Goal: Task Accomplishment & Management: Use online tool/utility

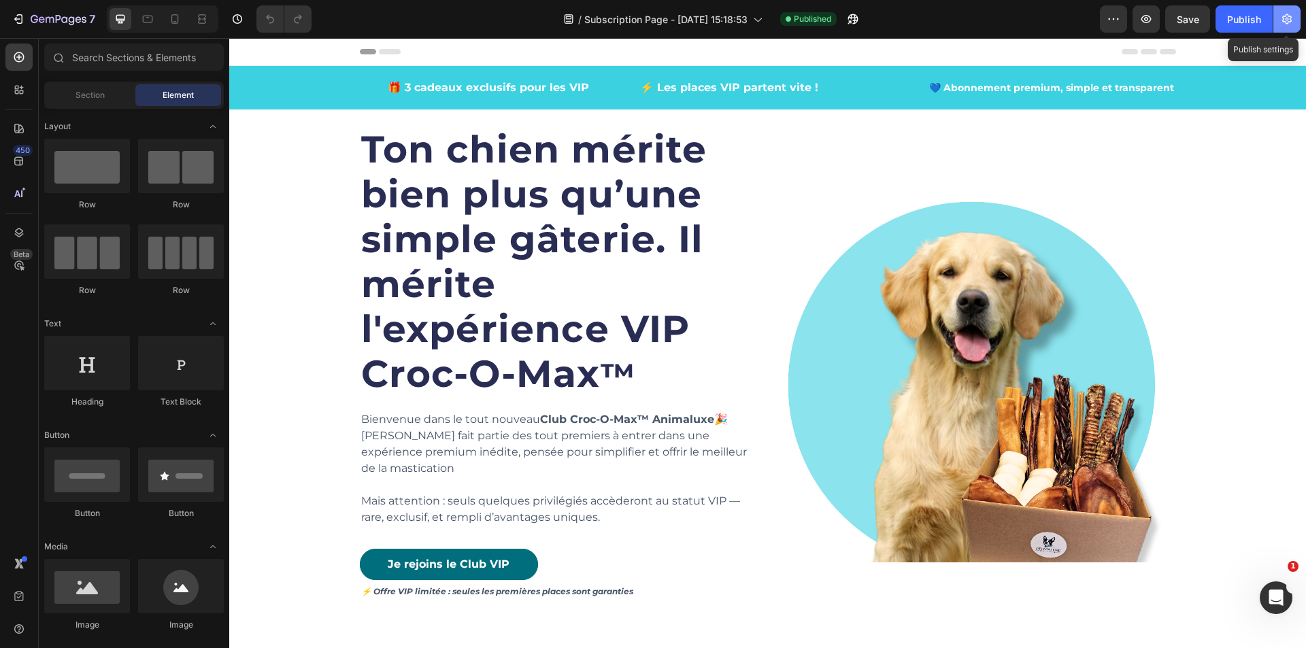
click at [1290, 24] on icon "button" at bounding box center [1287, 19] width 14 height 14
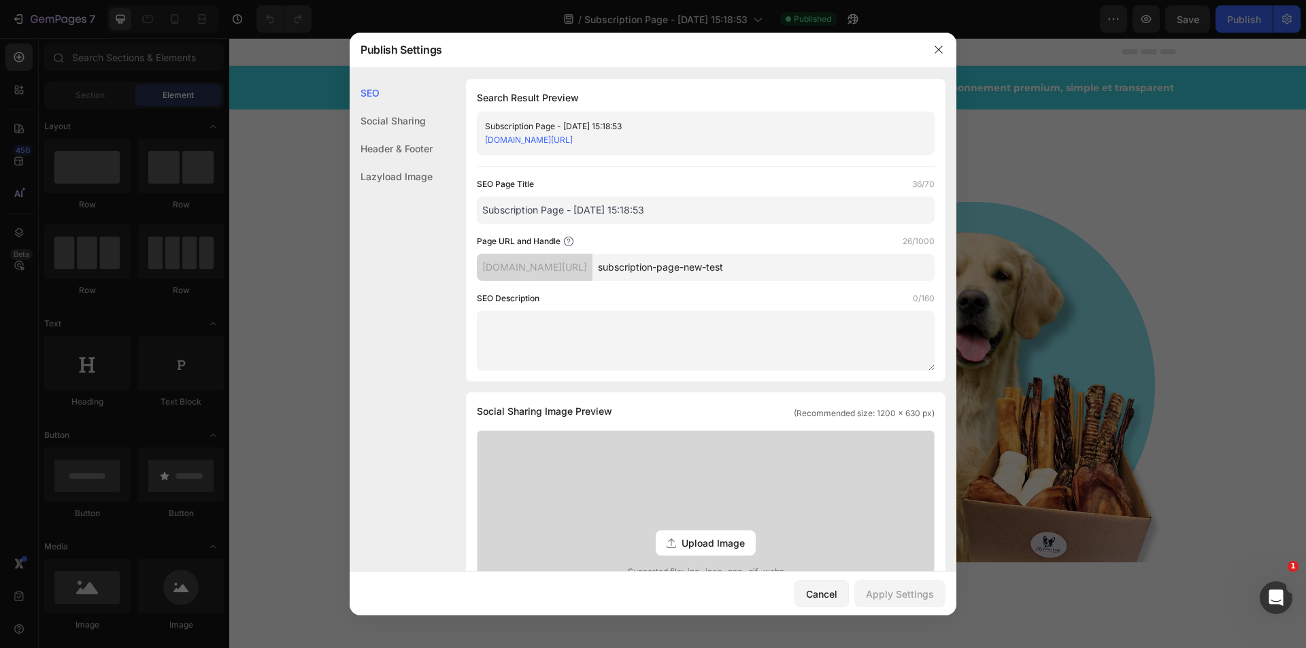
click at [789, 257] on input "subscription-page-new-test" at bounding box center [764, 267] width 342 height 27
drag, startPoint x: 790, startPoint y: 267, endPoint x: 641, endPoint y: 277, distance: 149.3
click at [641, 277] on div "ventes-730.myshopify.com/pages/ subscription-page-new-test" at bounding box center [706, 267] width 458 height 27
paste input "vip-lancement"
type input "vip-lancement"
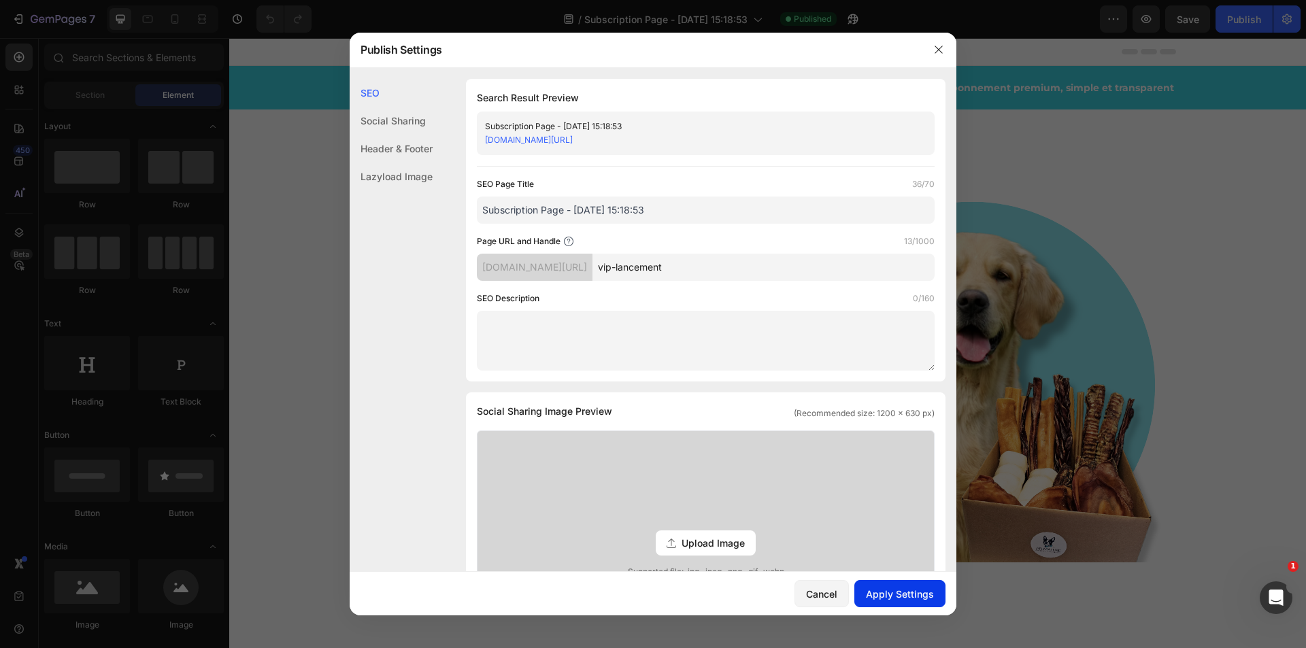
click at [924, 599] on div "Apply Settings" at bounding box center [900, 594] width 68 height 14
click at [941, 49] on icon "button" at bounding box center [938, 49] width 11 height 11
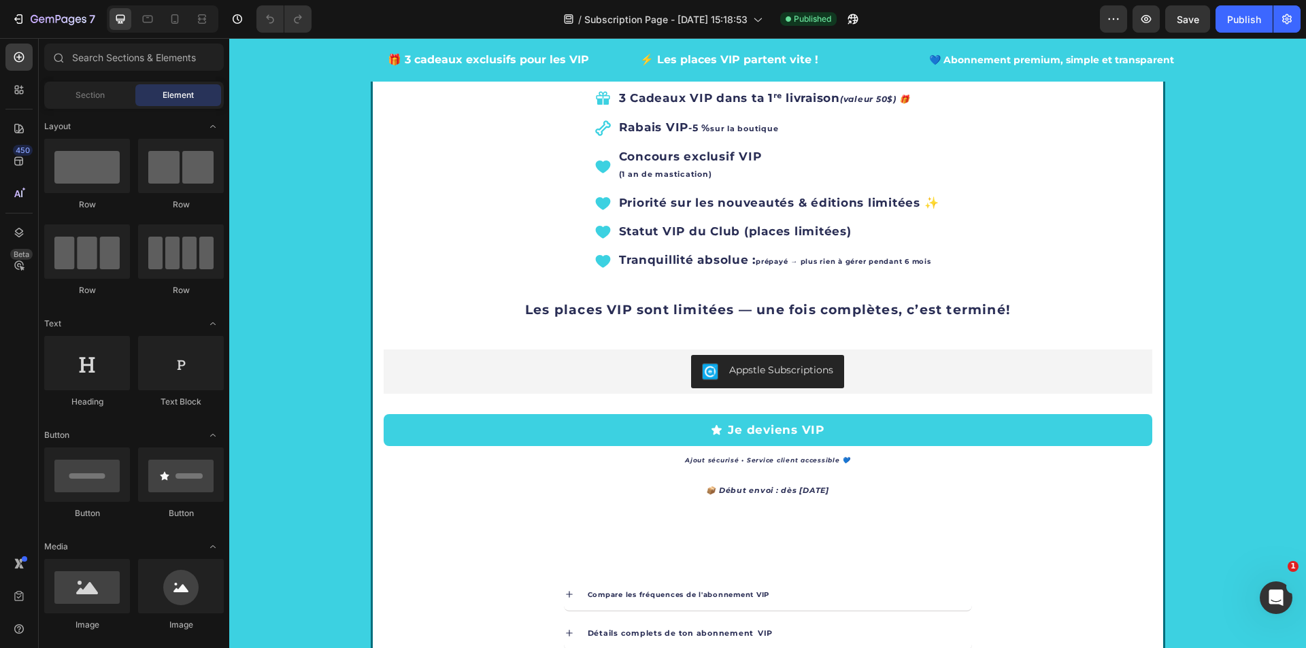
scroll to position [1497, 0]
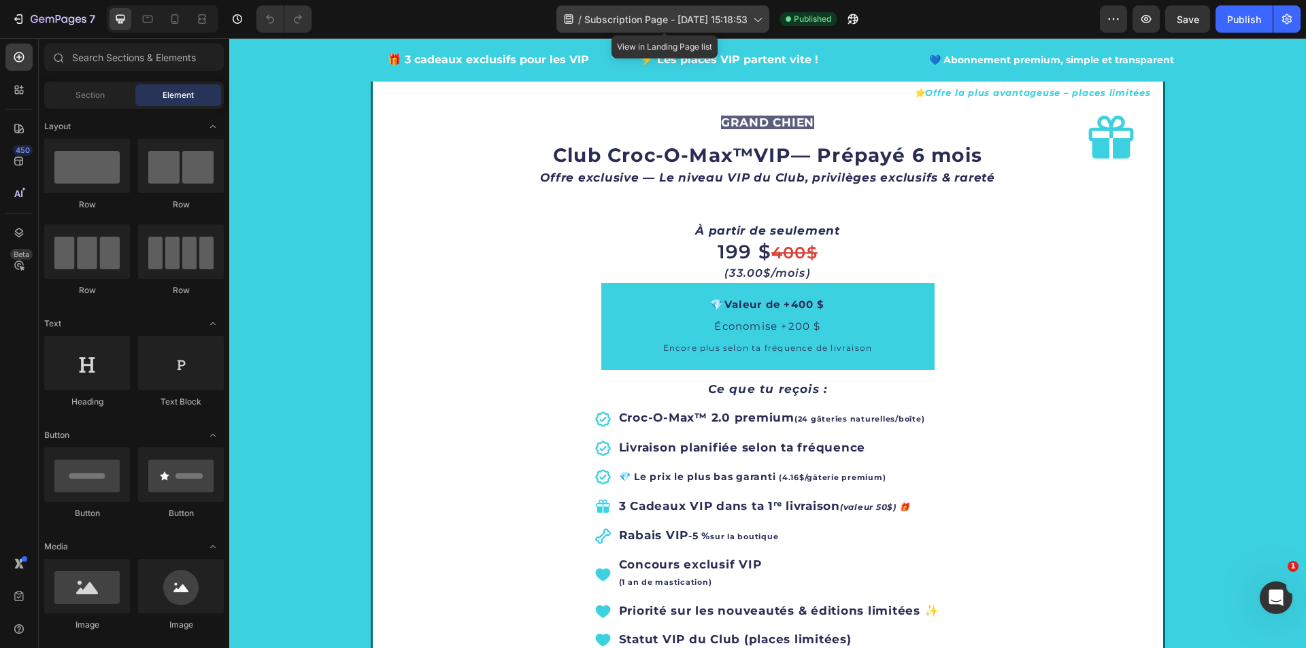
click at [622, 18] on span "Subscription Page - [DATE] 15:18:53" at bounding box center [665, 19] width 163 height 14
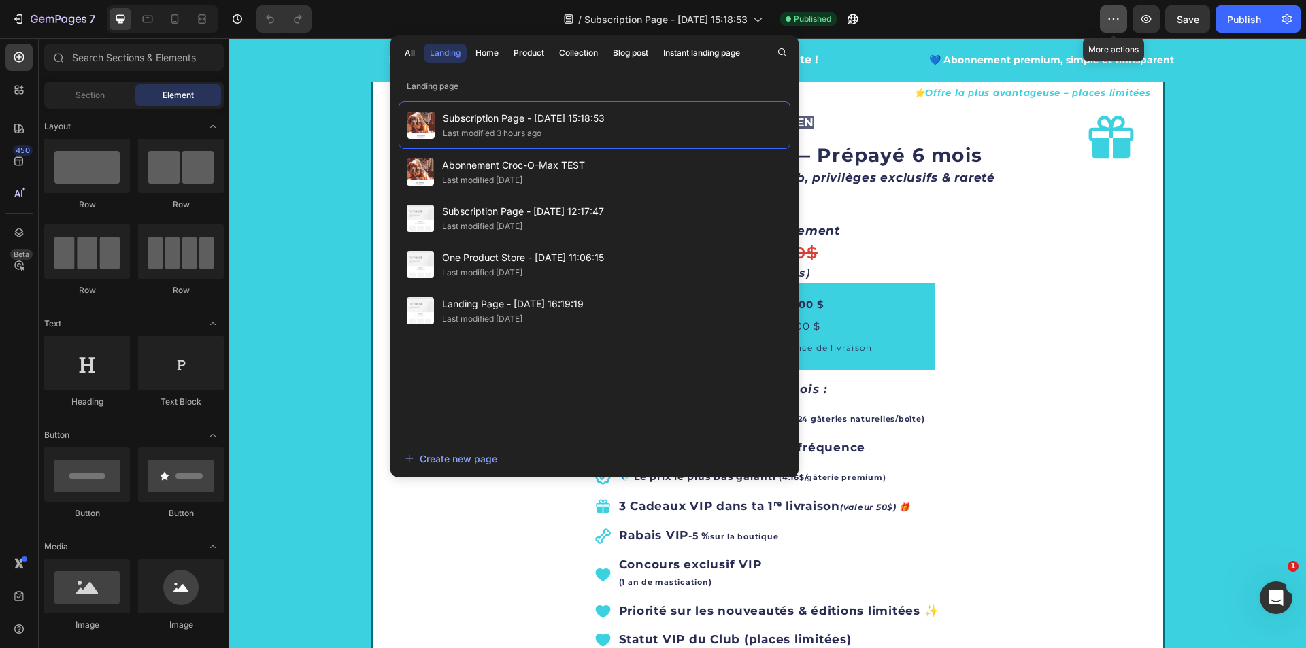
click at [1107, 31] on button "button" at bounding box center [1113, 18] width 27 height 27
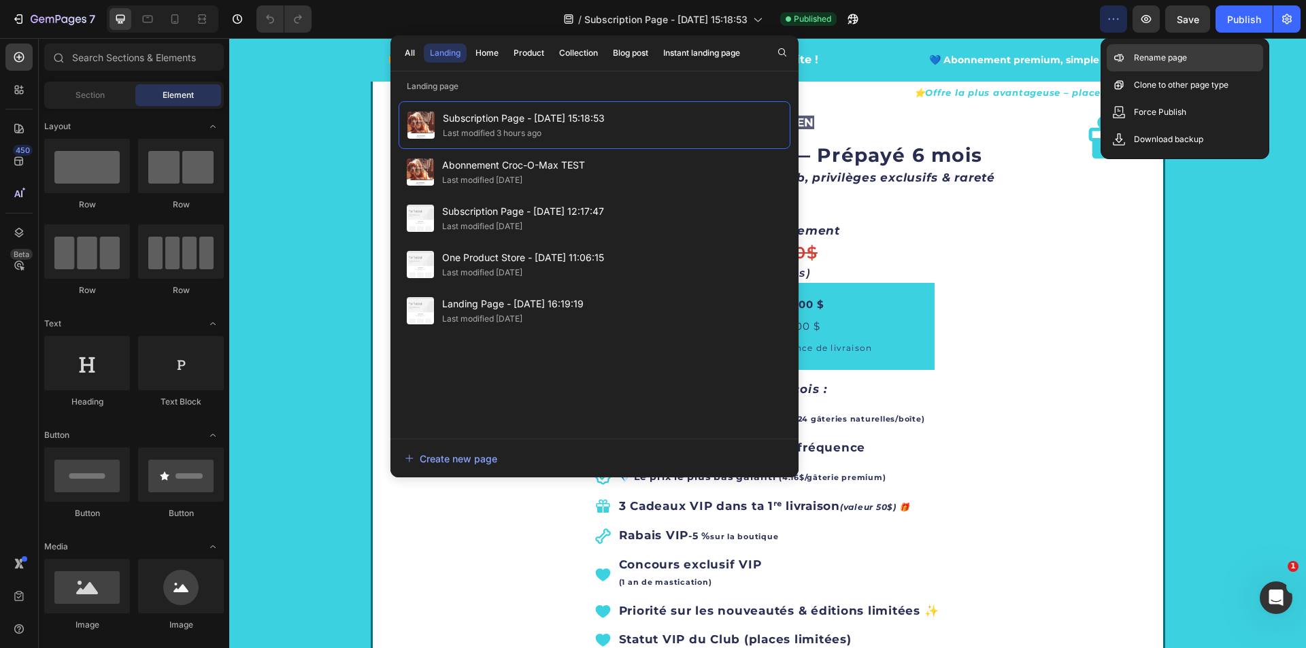
click at [1144, 59] on p "Rename page" at bounding box center [1160, 58] width 53 height 14
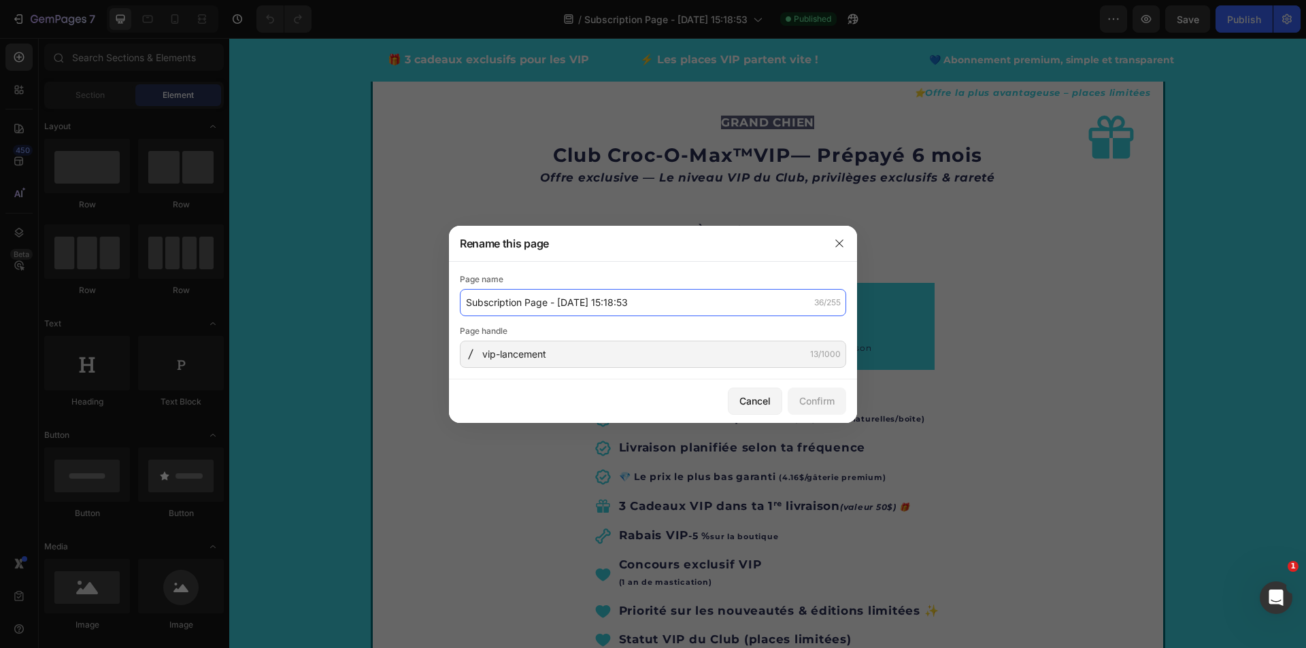
click at [697, 300] on input "Subscription Page - [DATE] 15:18:53" at bounding box center [653, 302] width 386 height 27
click at [695, 293] on input "Subscription Page - [DATE] 15:18:53" at bounding box center [653, 302] width 386 height 27
click at [691, 297] on input "Subscription Page - [DATE] 15:18:53" at bounding box center [653, 302] width 386 height 27
drag, startPoint x: 691, startPoint y: 297, endPoint x: 422, endPoint y: 303, distance: 268.8
click at [422, 303] on div "Rename this page Page name Subscription Page - Aug 20, 15:18:53 36/255 Page han…" at bounding box center [653, 324] width 1306 height 648
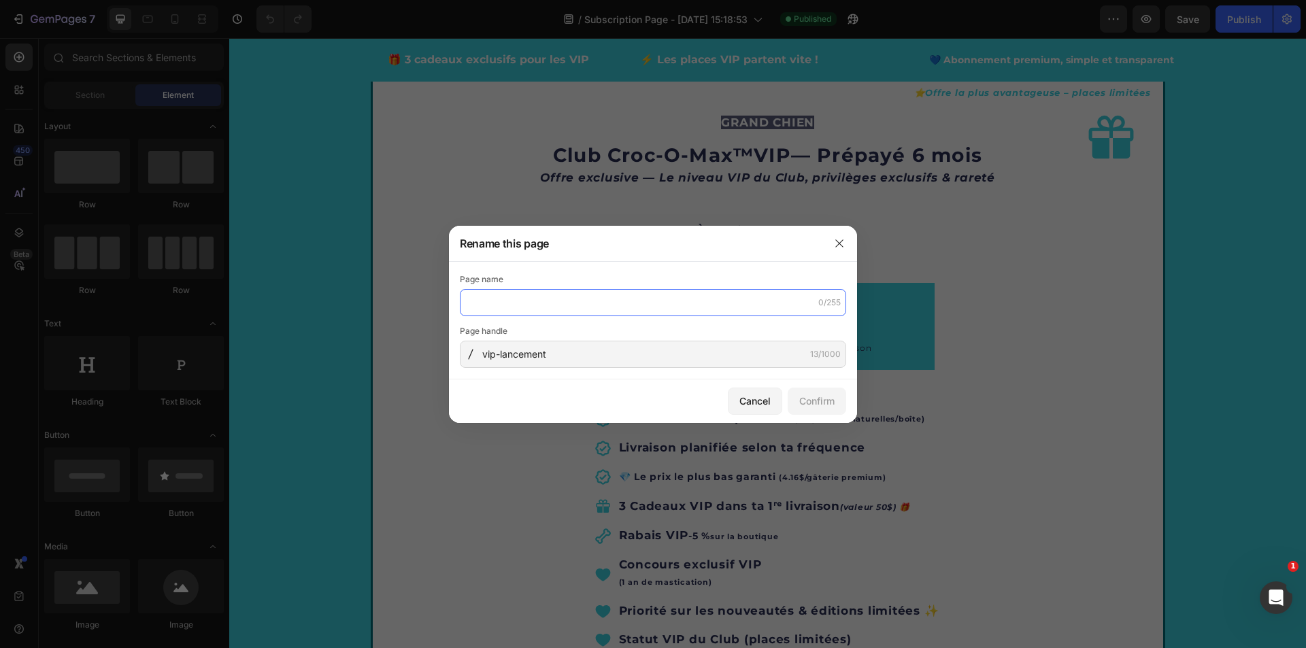
paste input "vip-lancement"
type input "v"
type input "V"
type input "L"
type input "V"
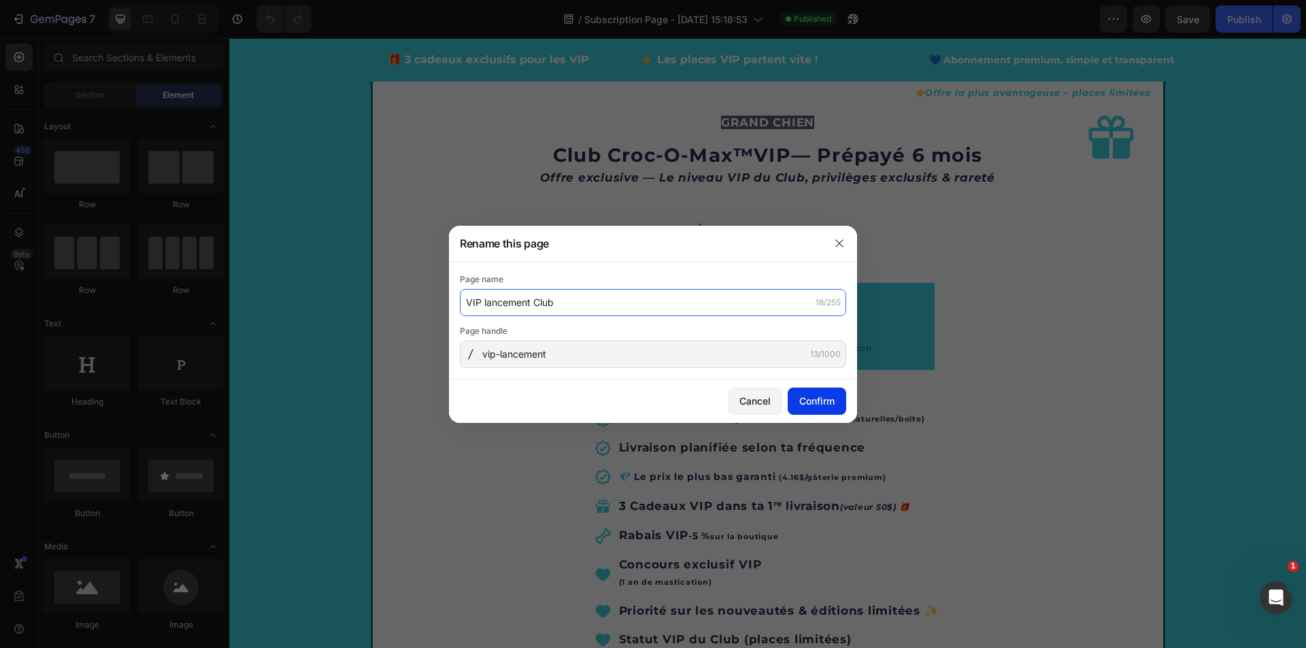
type input "VIP lancement Club"
click at [814, 404] on div "Confirm" at bounding box center [816, 401] width 35 height 14
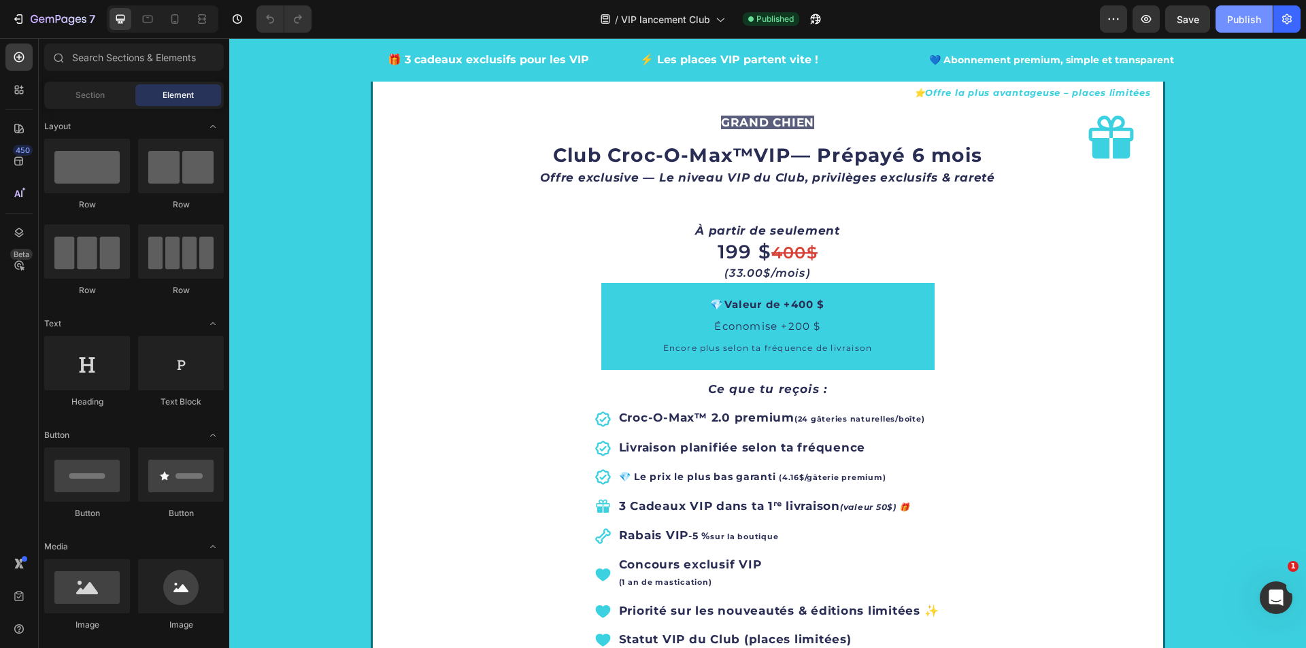
click at [1237, 22] on div "Publish" at bounding box center [1244, 19] width 34 height 14
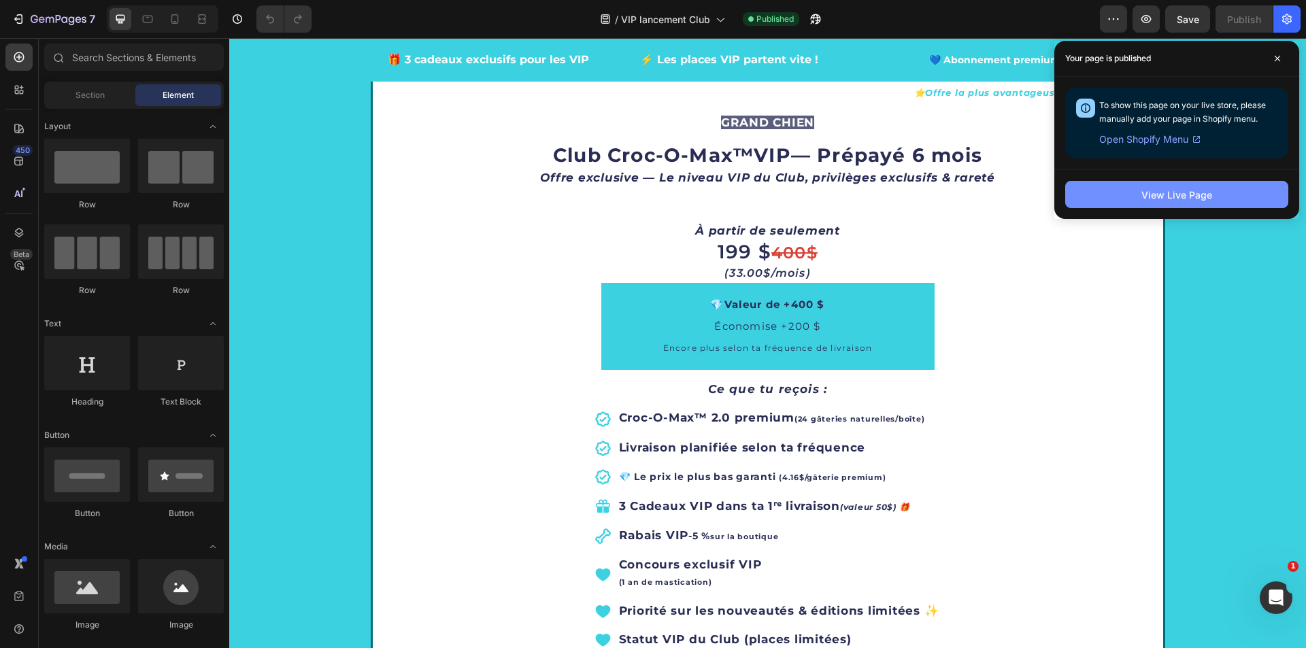
click at [1193, 197] on div "View Live Page" at bounding box center [1176, 195] width 71 height 14
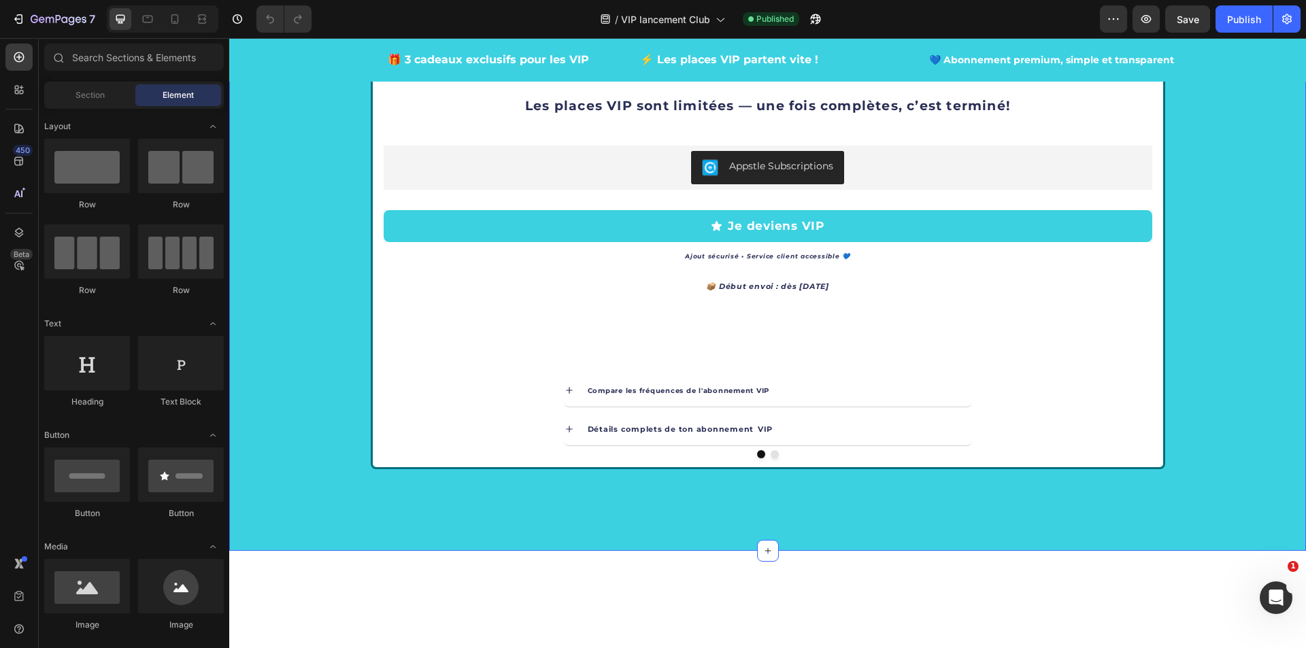
scroll to position [1701, 0]
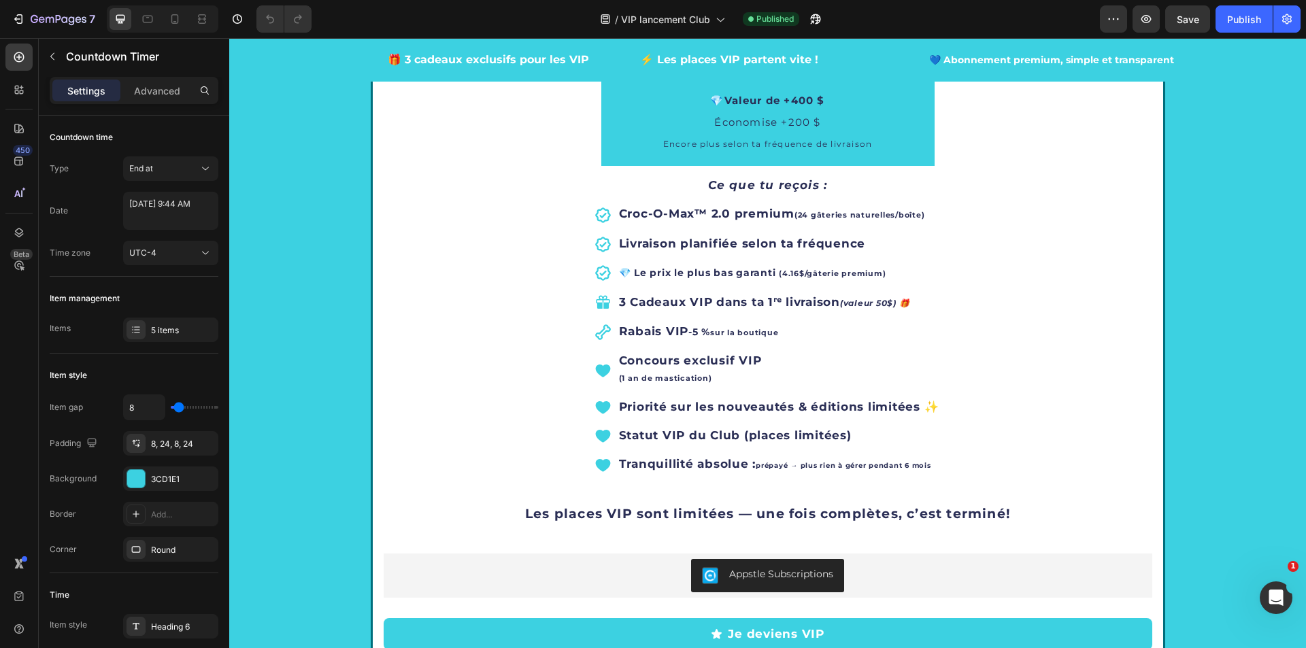
drag, startPoint x: 871, startPoint y: 158, endPoint x: 877, endPoint y: 163, distance: 8.2
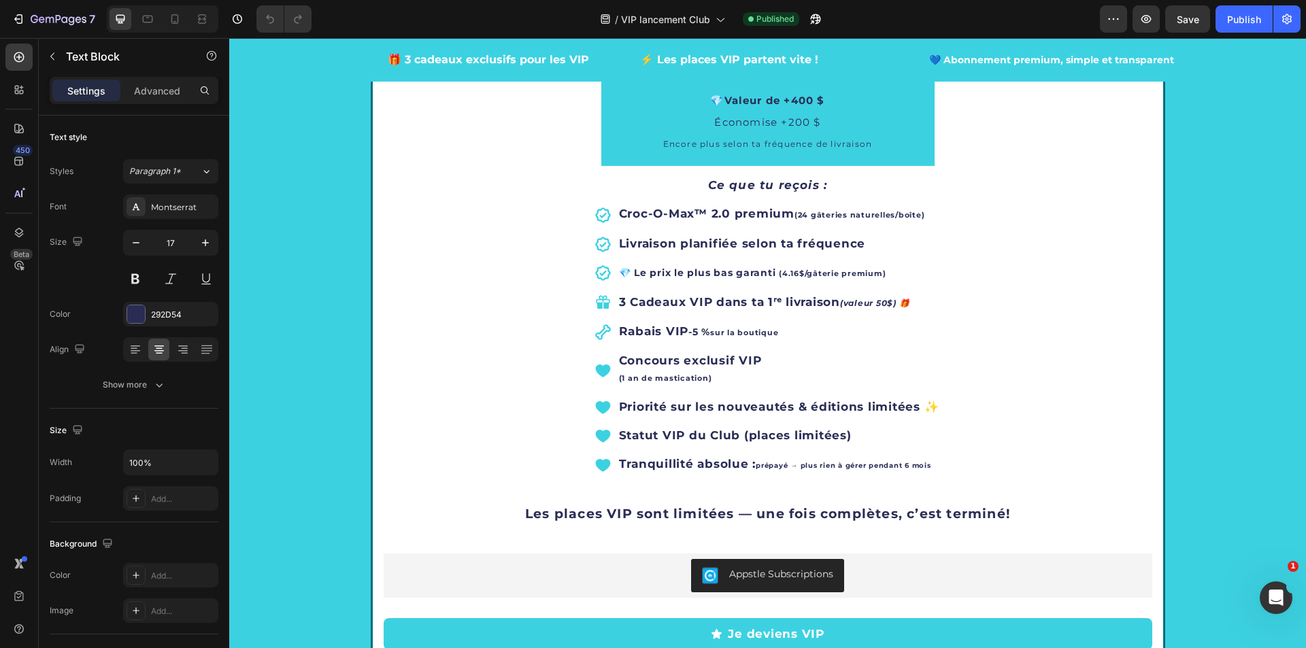
drag, startPoint x: 886, startPoint y: 160, endPoint x: 620, endPoint y: 161, distance: 266.7
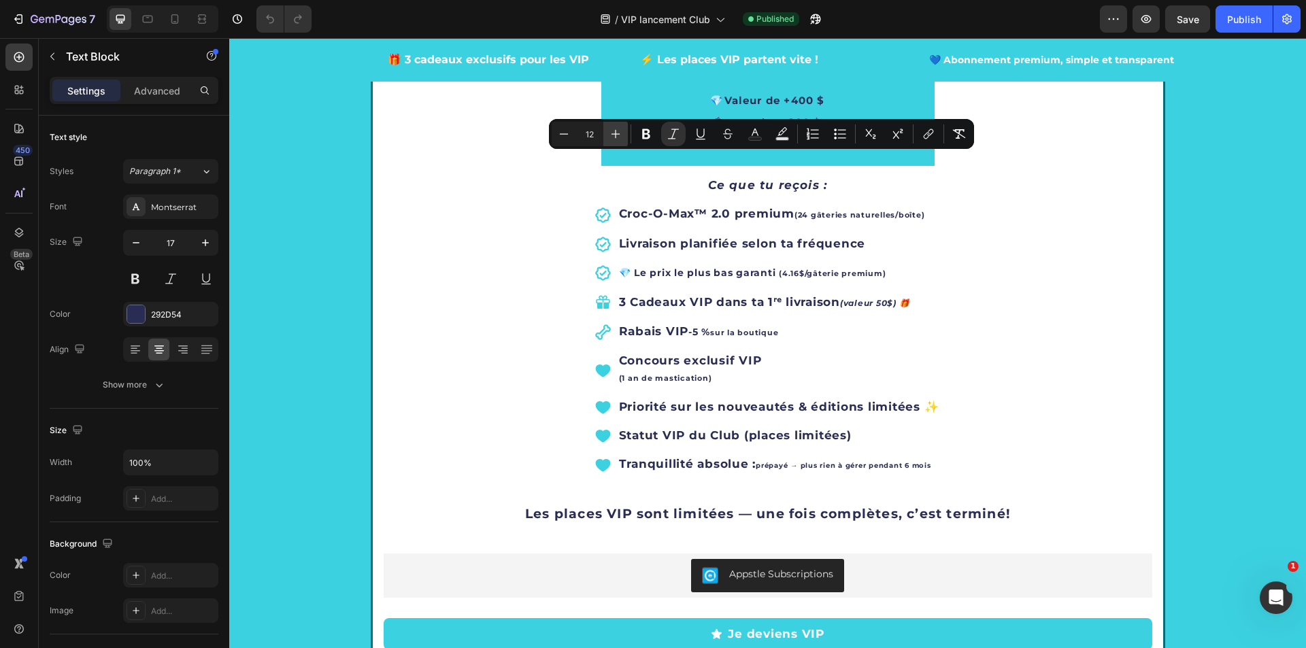
click at [617, 135] on icon "Editor contextual toolbar" at bounding box center [616, 134] width 14 height 14
type input "14"
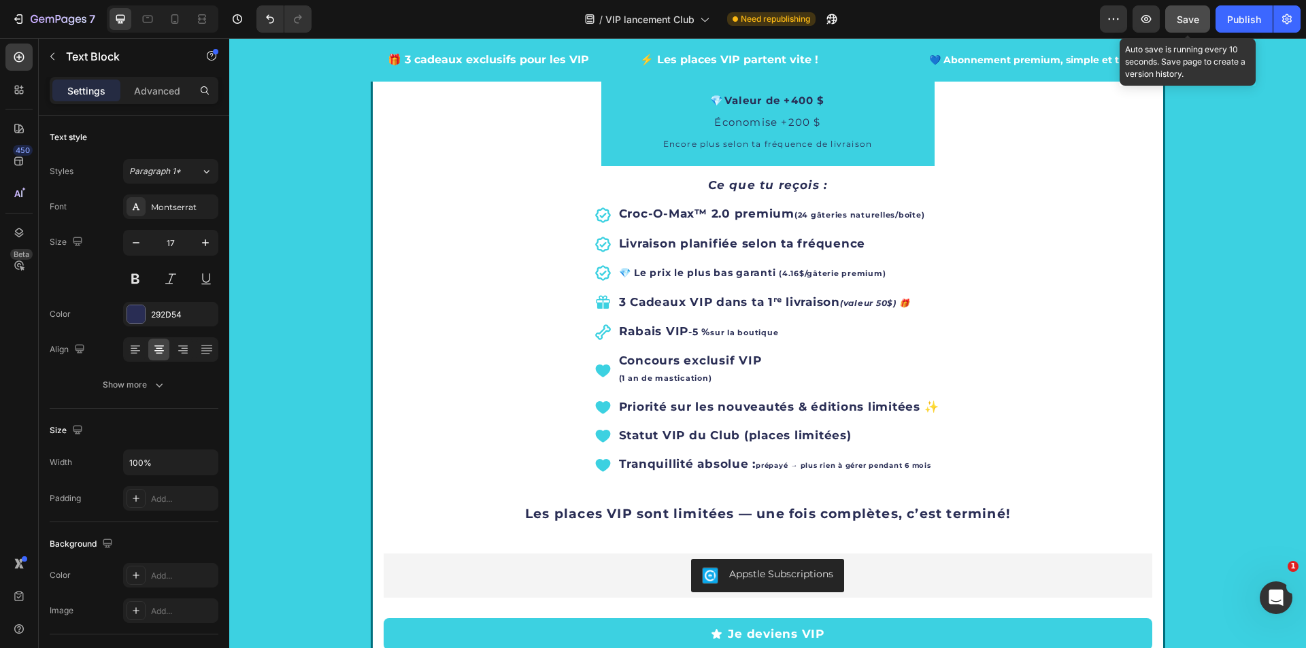
click at [1187, 25] on div "Save" at bounding box center [1188, 19] width 22 height 14
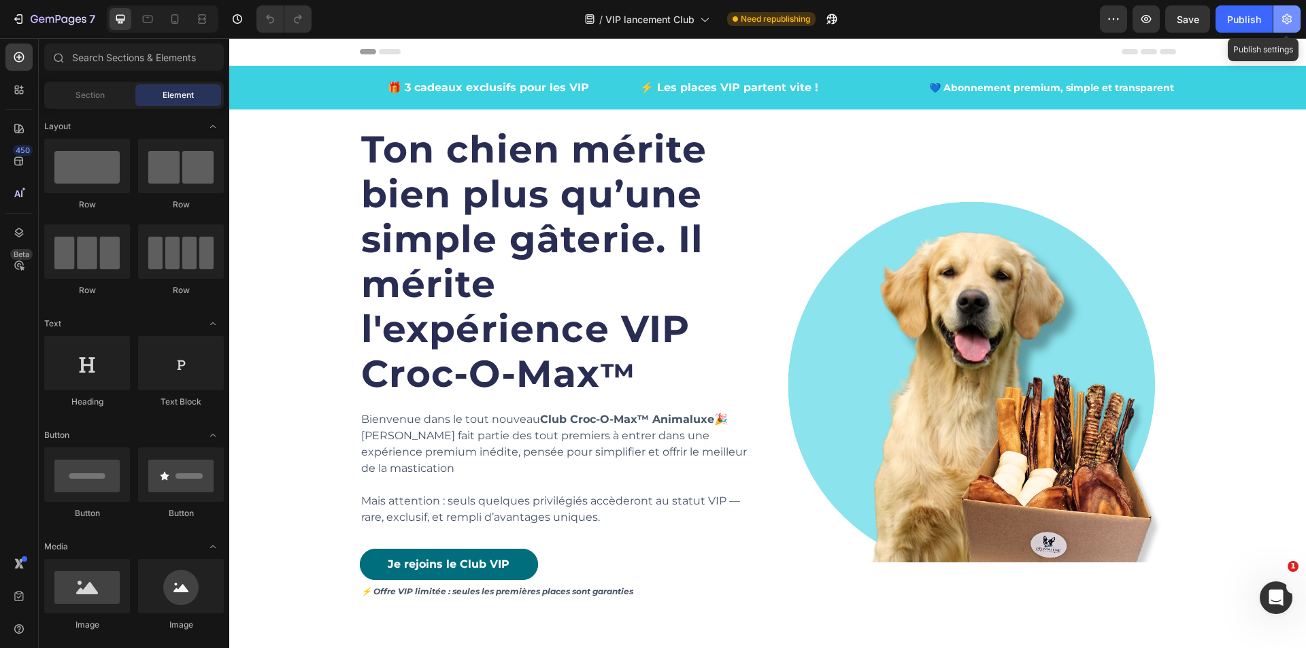
click at [1281, 14] on icon "button" at bounding box center [1287, 19] width 14 height 14
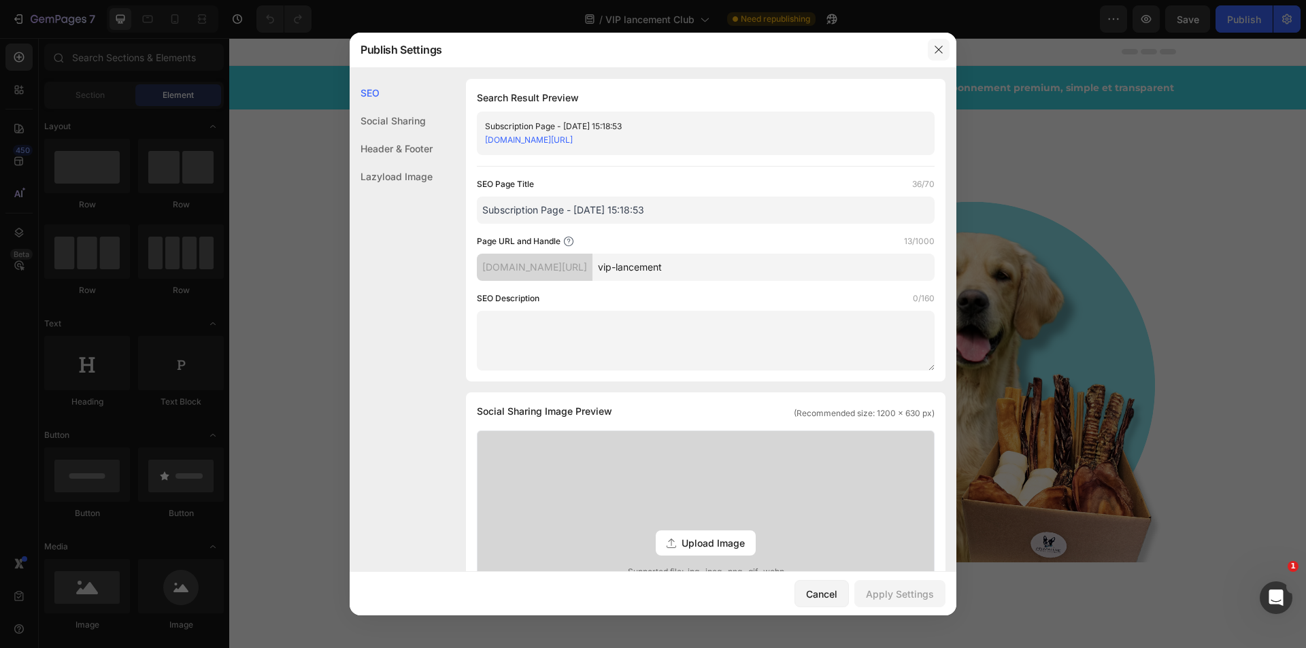
click at [931, 52] on button "button" at bounding box center [939, 50] width 22 height 22
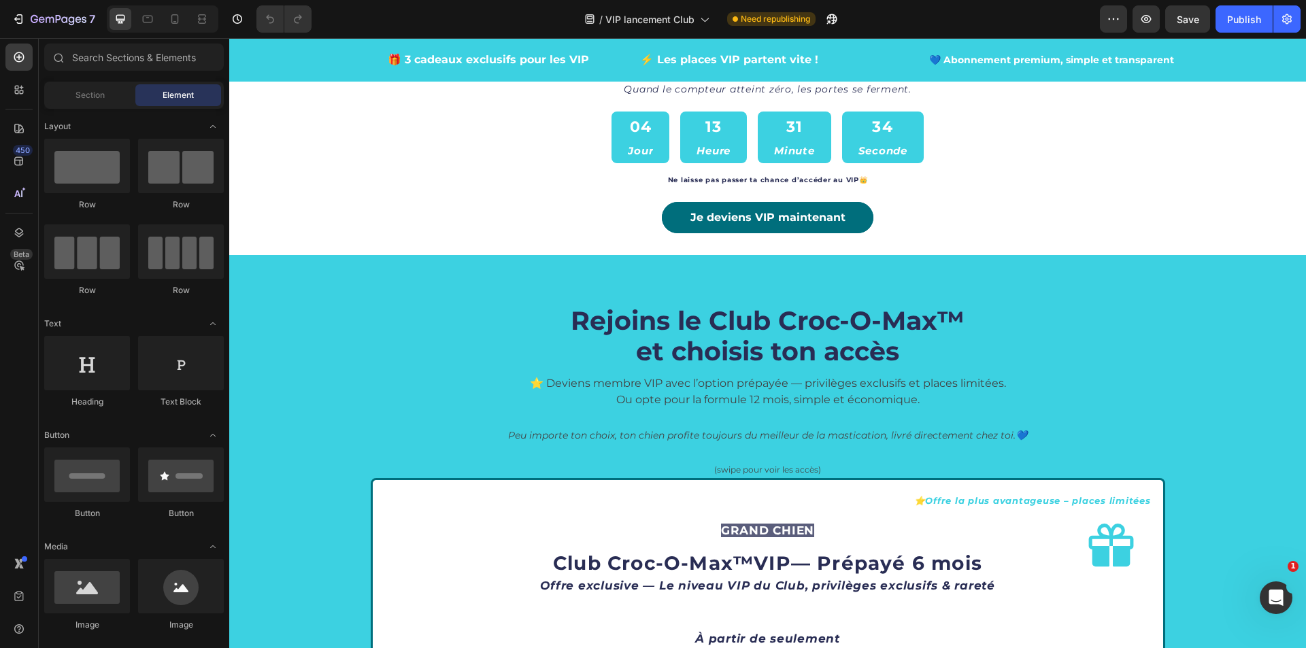
scroll to position [1633, 0]
